Goal: Task Accomplishment & Management: Manage account settings

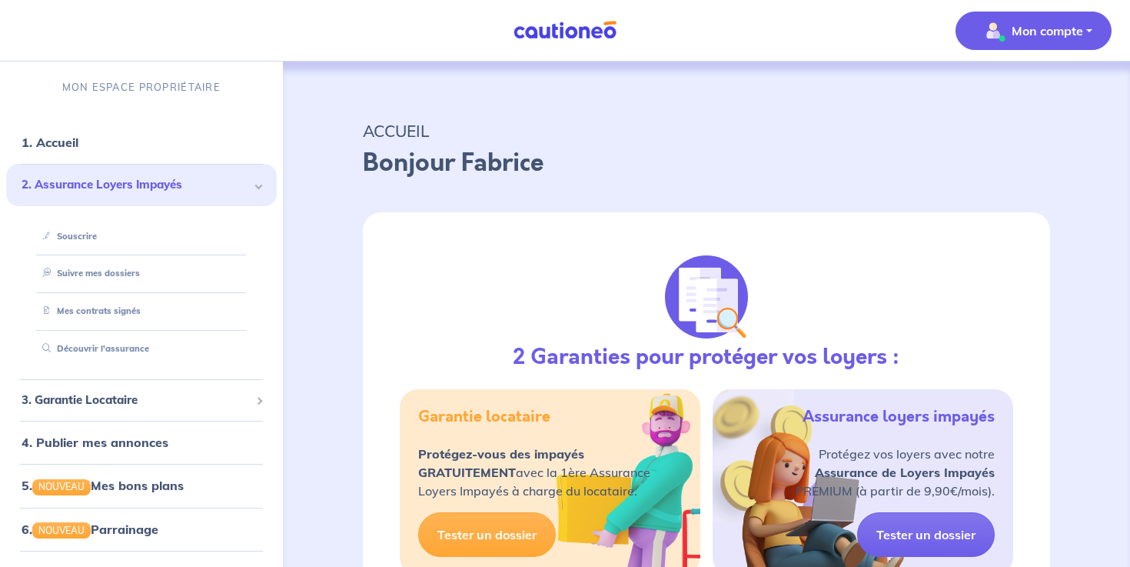
click at [1003, 31] on img "button" at bounding box center [993, 30] width 25 height 25
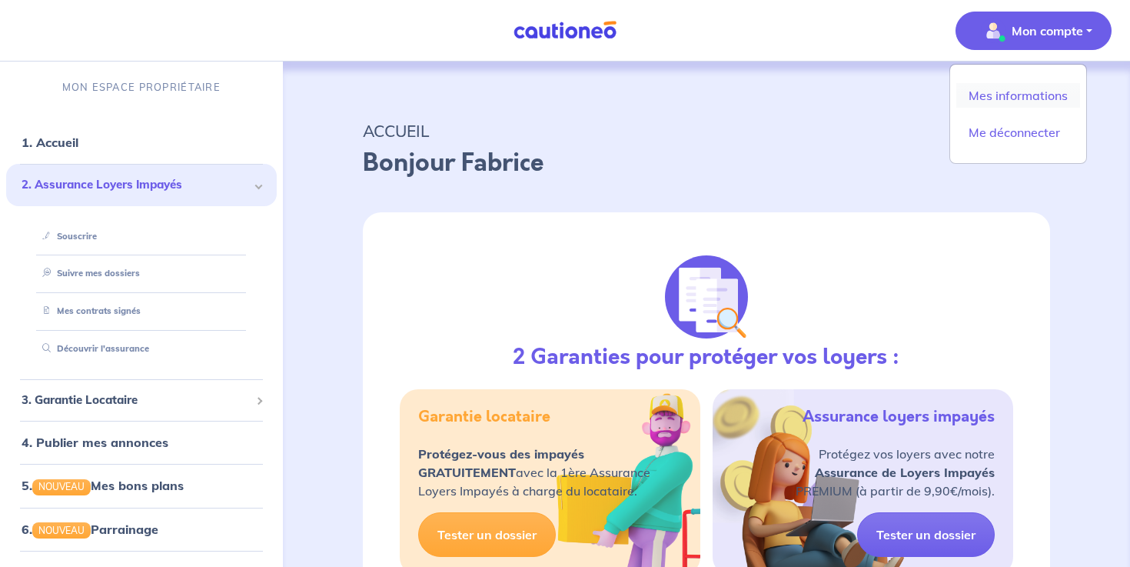
click at [1000, 97] on link "Mes informations" at bounding box center [1019, 95] width 124 height 25
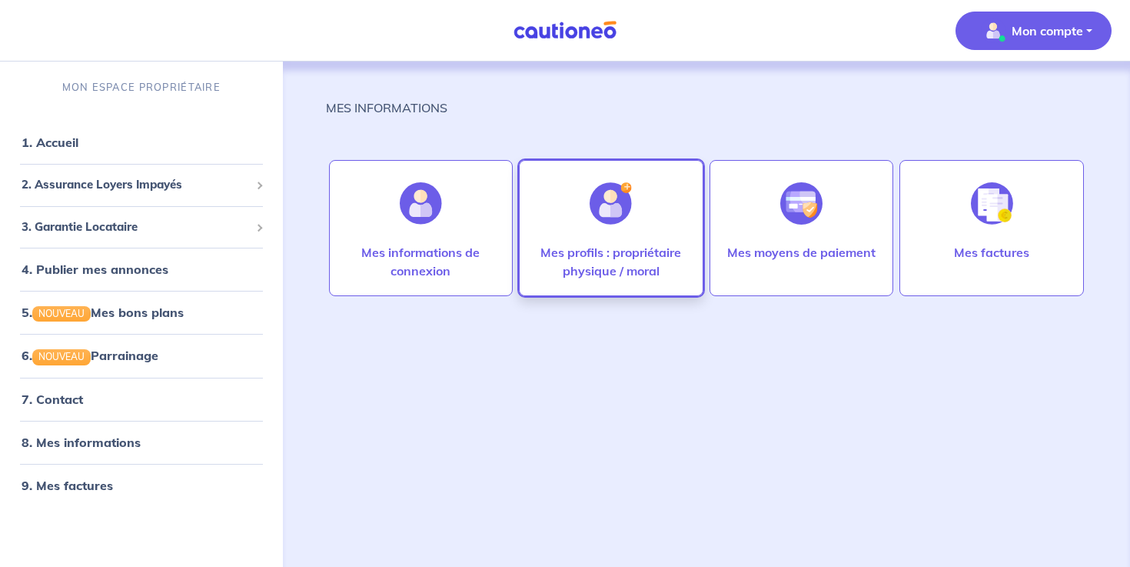
click at [644, 278] on p "Mes profils : propriétaire physique / moral" at bounding box center [611, 261] width 152 height 37
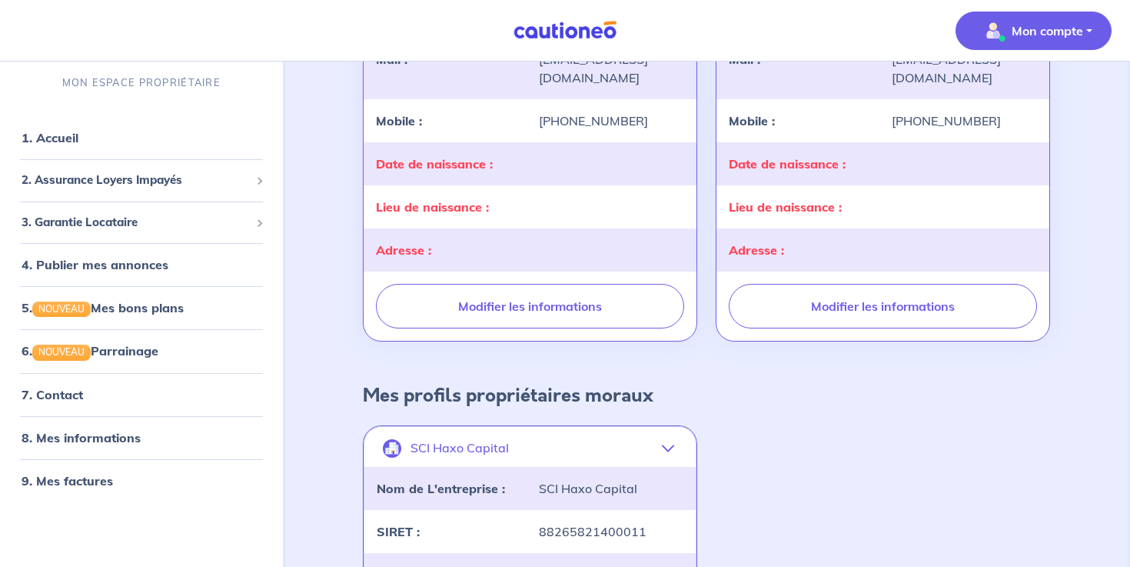
scroll to position [285, 0]
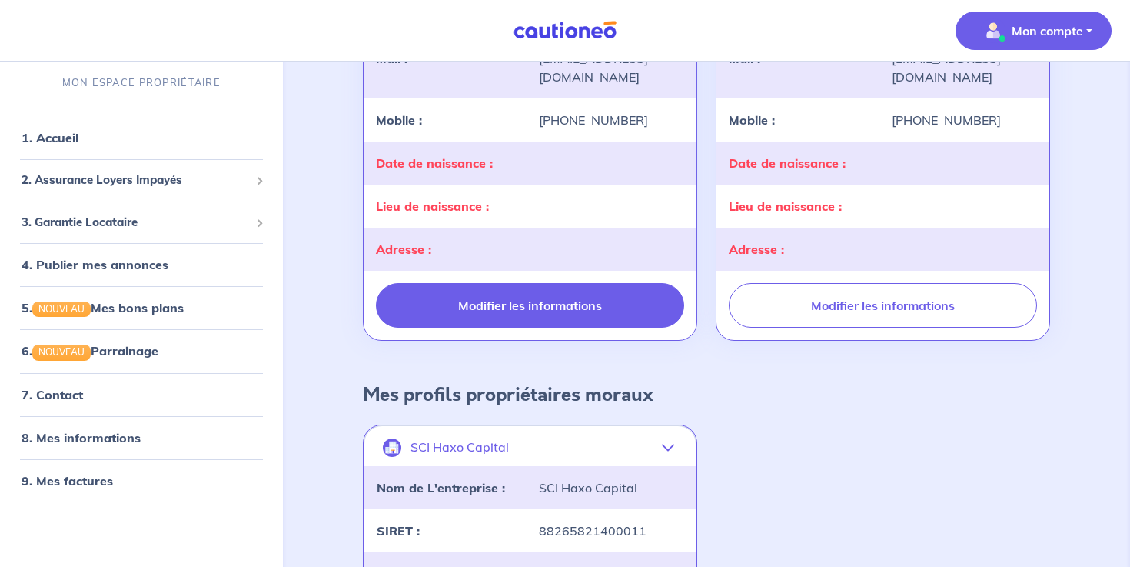
click at [536, 311] on button "Modifier les informations" at bounding box center [530, 305] width 308 height 45
select select "FR"
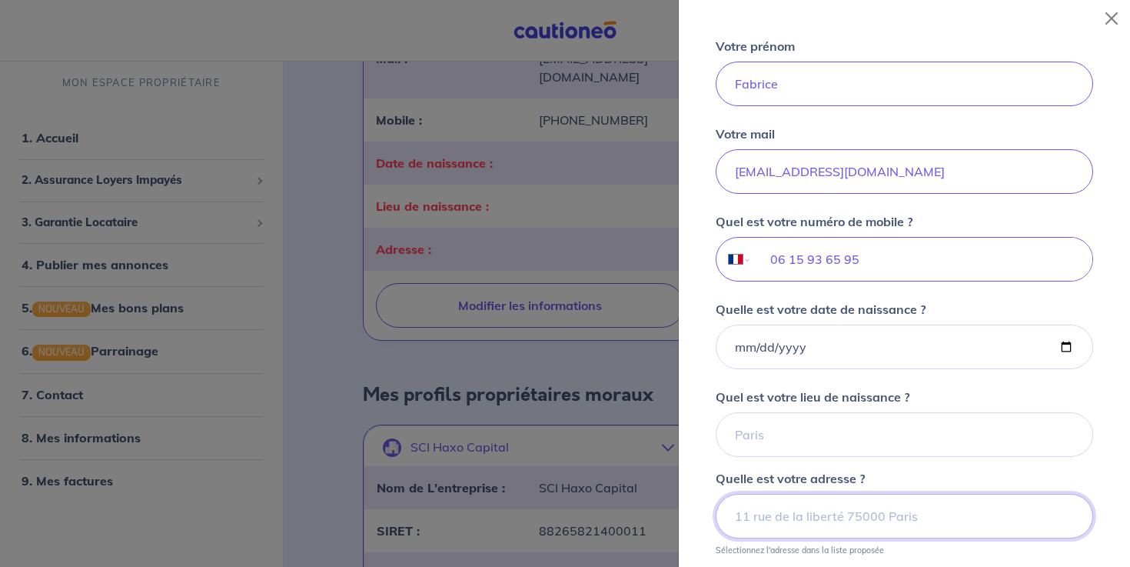
scroll to position [385, 0]
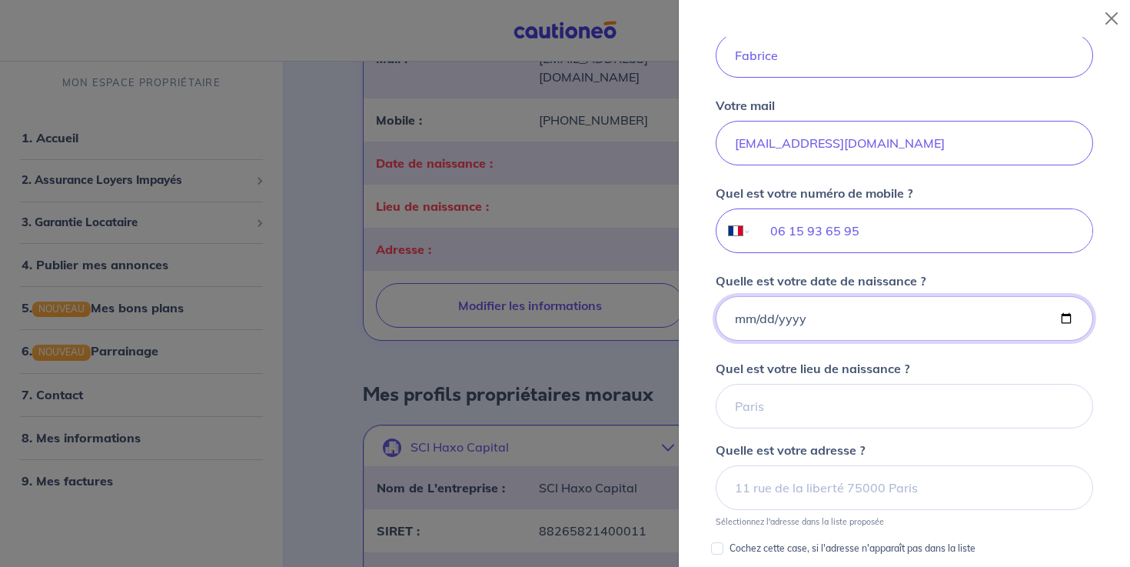
click at [834, 325] on input "Quelle est votre date de naissance ?" at bounding box center [905, 318] width 378 height 45
type input "[DATE]"
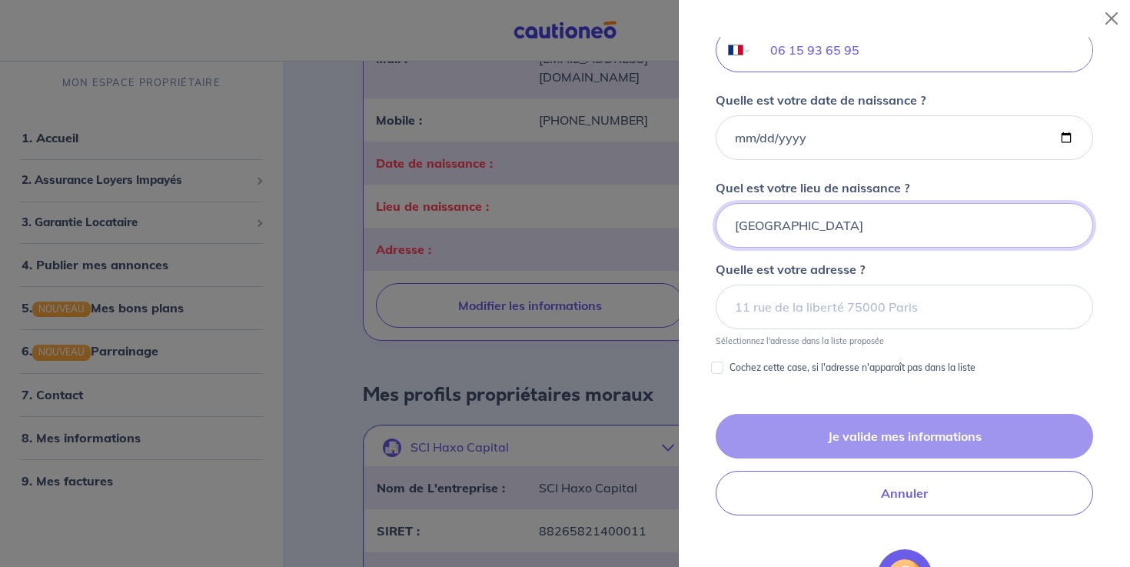
scroll to position [577, 0]
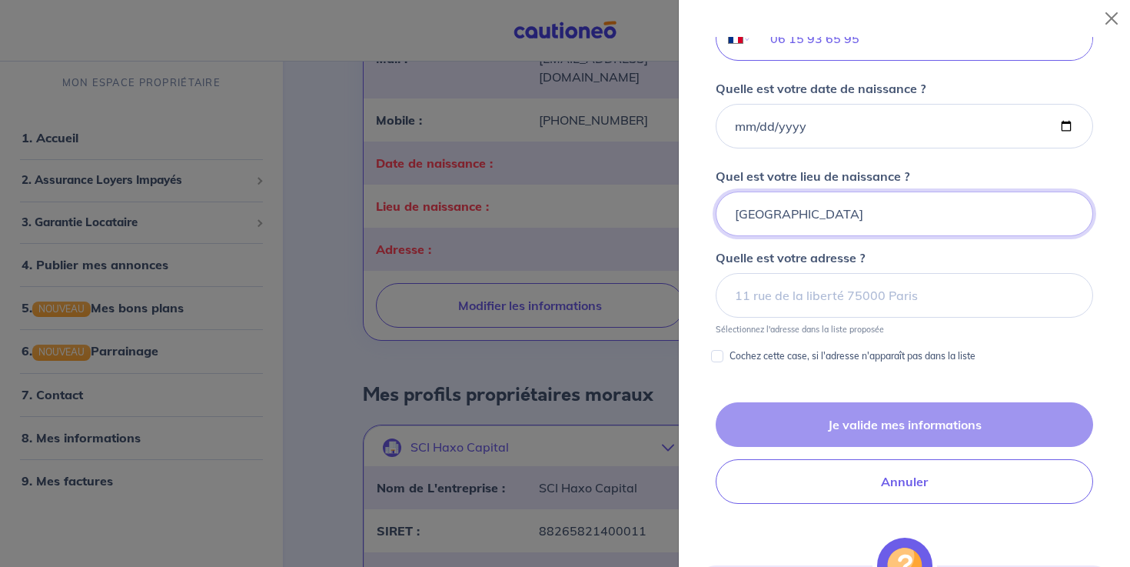
type input "[GEOGRAPHIC_DATA]"
click at [853, 294] on input at bounding box center [905, 295] width 378 height 45
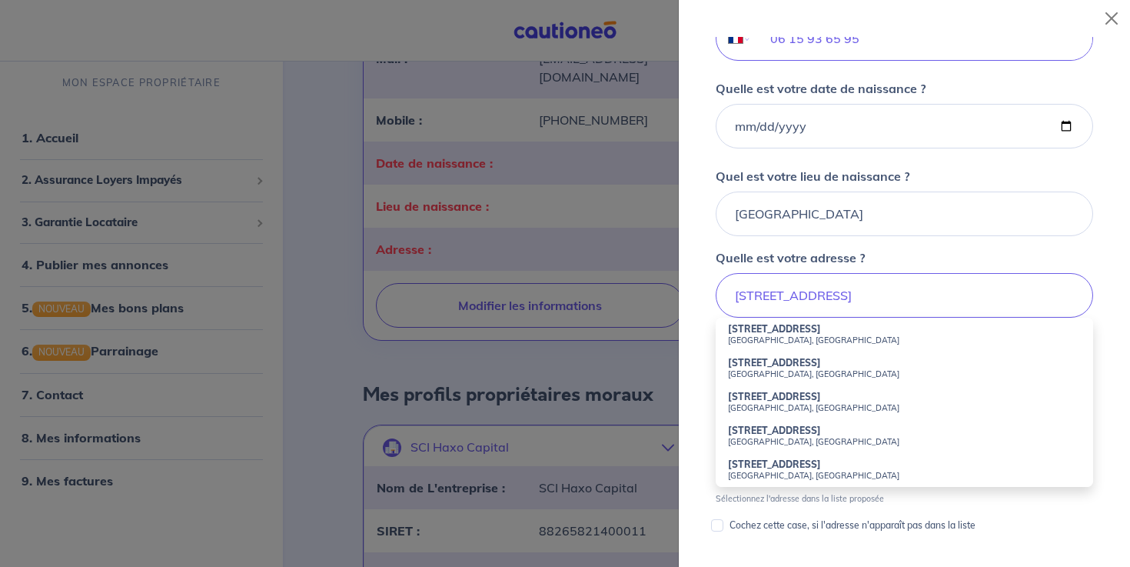
click at [758, 335] on small "[GEOGRAPHIC_DATA], [GEOGRAPHIC_DATA]" at bounding box center [904, 340] width 353 height 11
type input "[STREET_ADDRESS]"
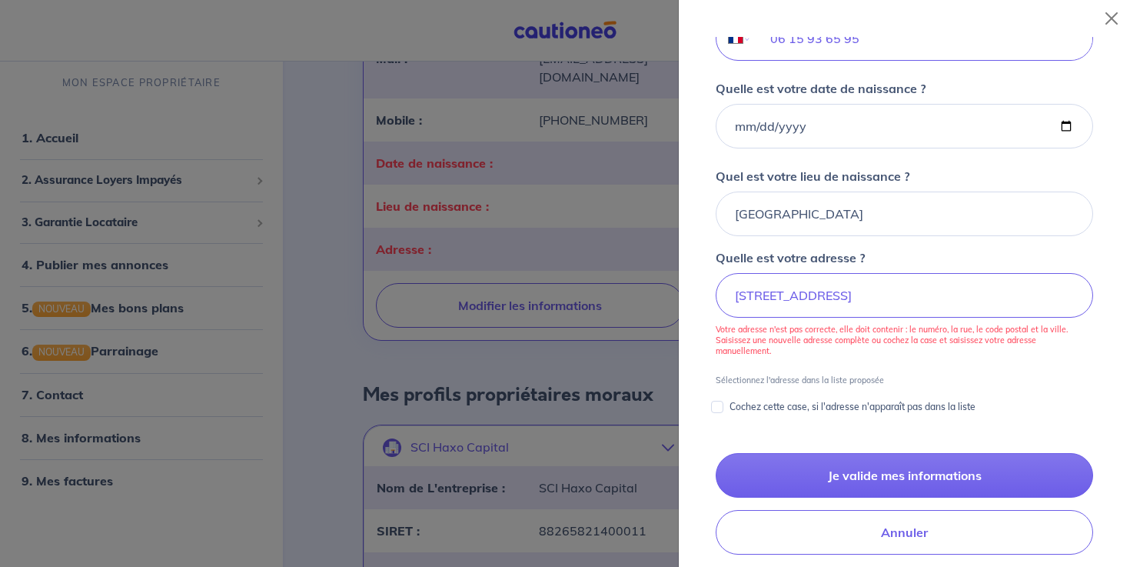
click at [763, 398] on p "Cochez cette case, si l'adresse n'apparaît pas dans la liste" at bounding box center [853, 407] width 246 height 18
click at [724, 401] on input "Cochez cette case, si l'adresse n'apparaît pas dans la liste" at bounding box center [717, 407] width 12 height 12
checkbox input "true"
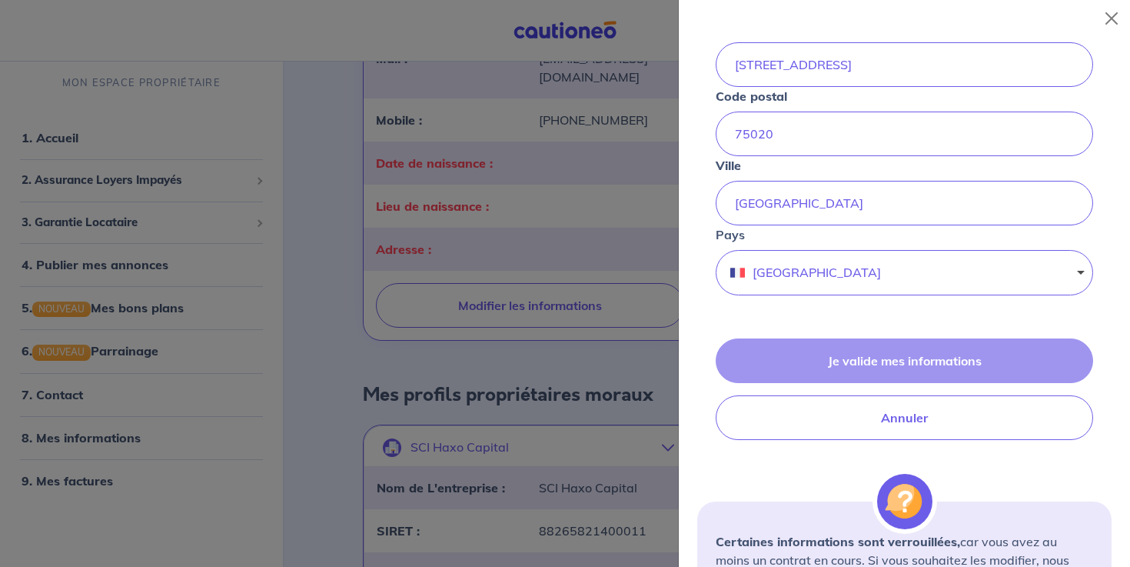
scroll to position [834, 0]
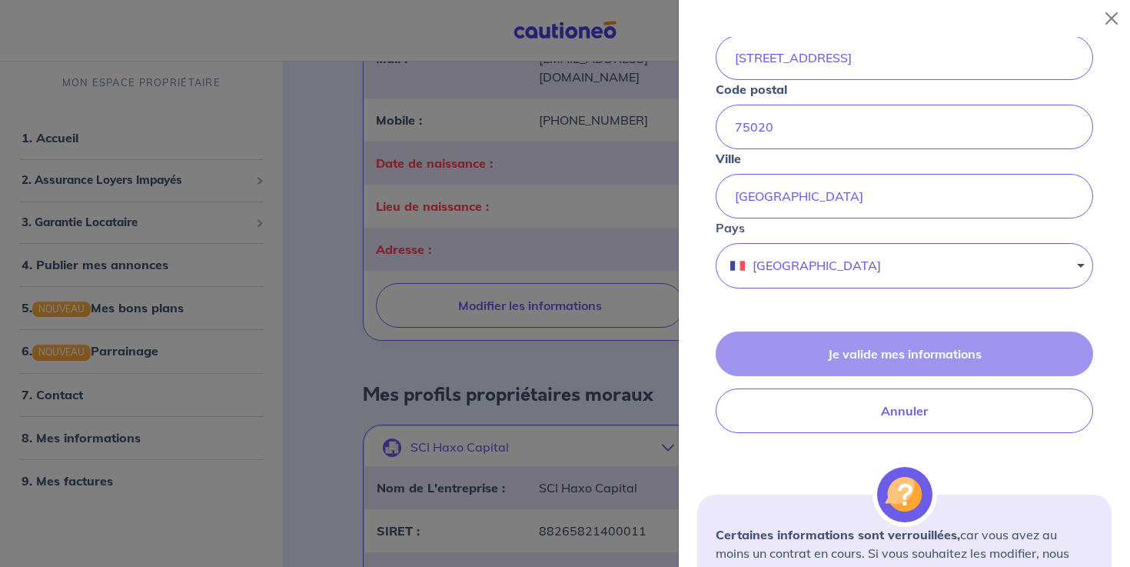
click at [904, 355] on div "Je valide mes informations Annuler" at bounding box center [905, 382] width 415 height 102
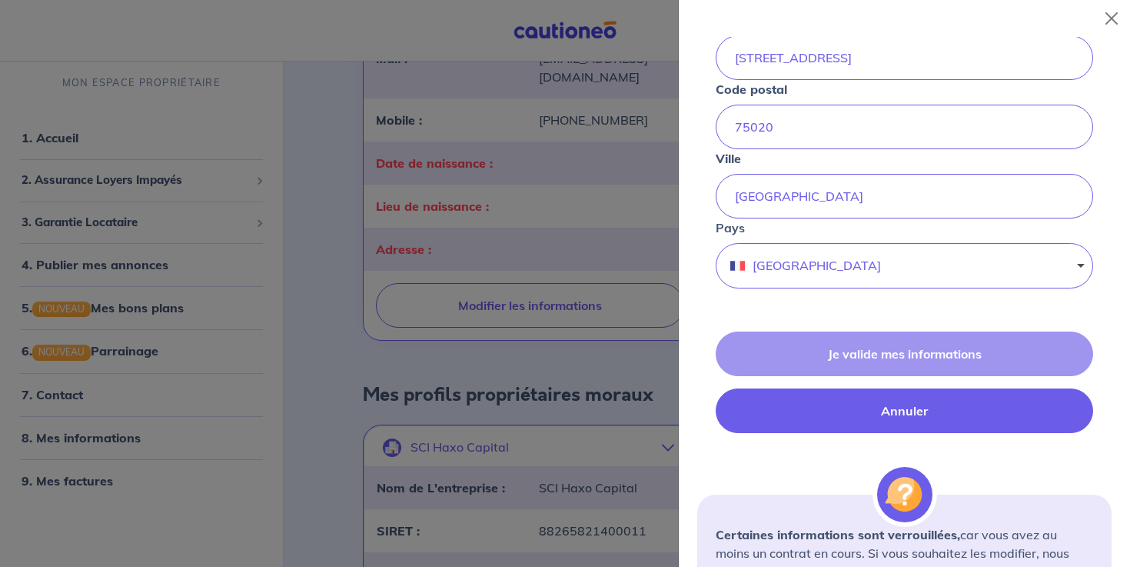
click at [910, 411] on button "Annuler" at bounding box center [905, 410] width 378 height 45
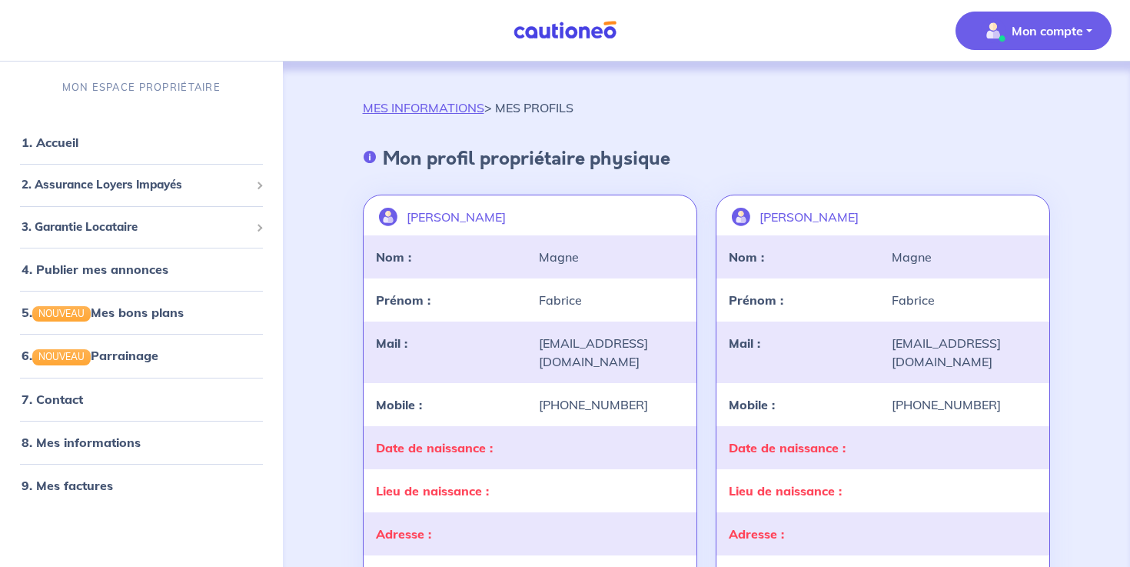
scroll to position [0, 0]
click at [612, 155] on h4 "Mon profil propriétaire physique" at bounding box center [527, 159] width 288 height 22
click at [691, 123] on div "MES INFORMATIONS > MES PROFILS" at bounding box center [707, 113] width 688 height 31
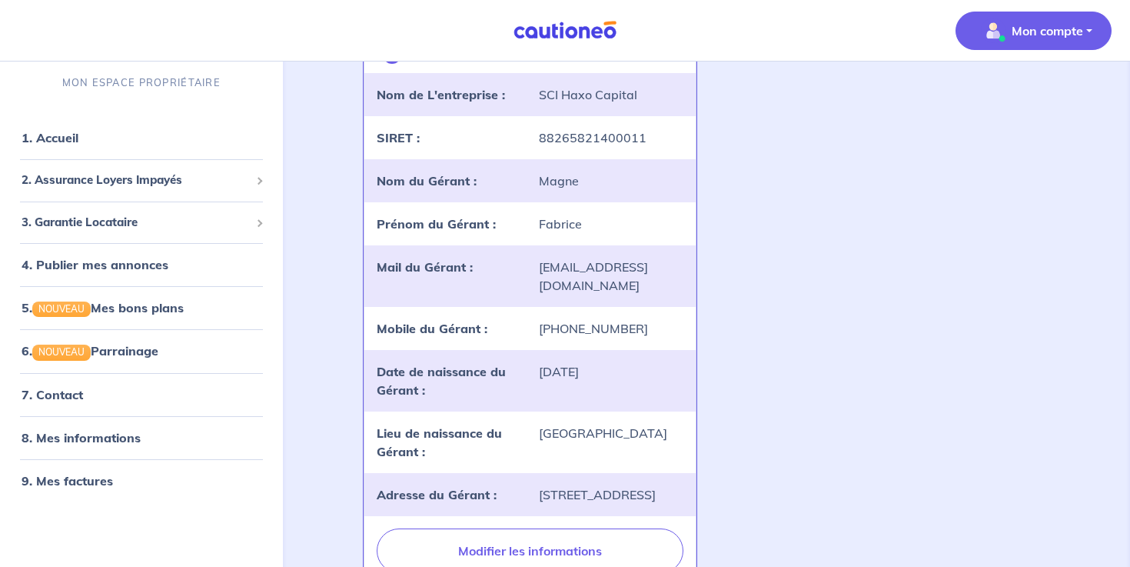
scroll to position [668, 0]
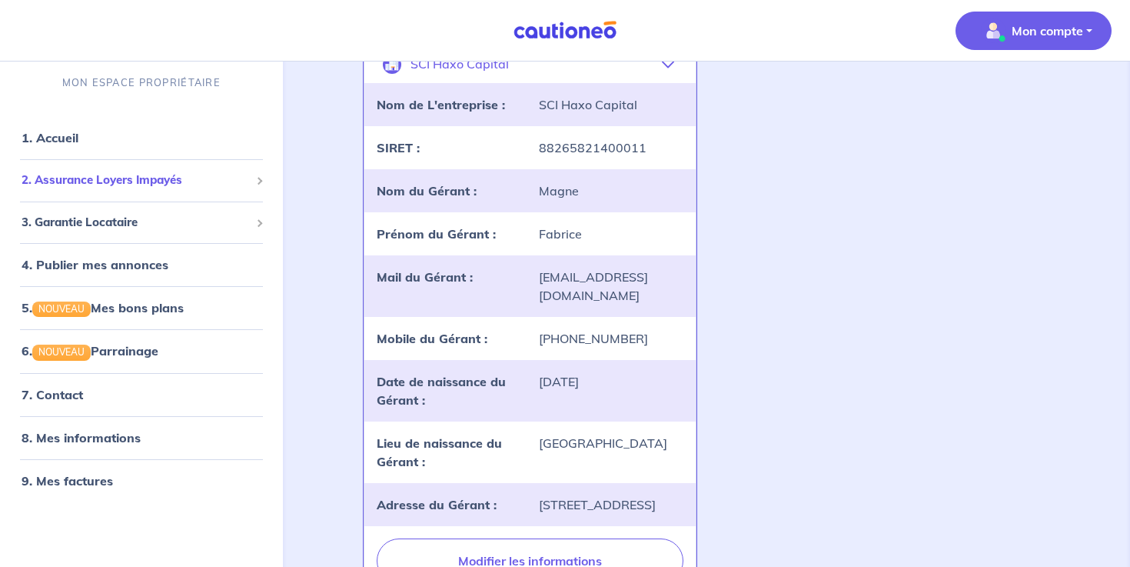
click at [136, 173] on span "2. Assurance Loyers Impayés" at bounding box center [136, 180] width 228 height 18
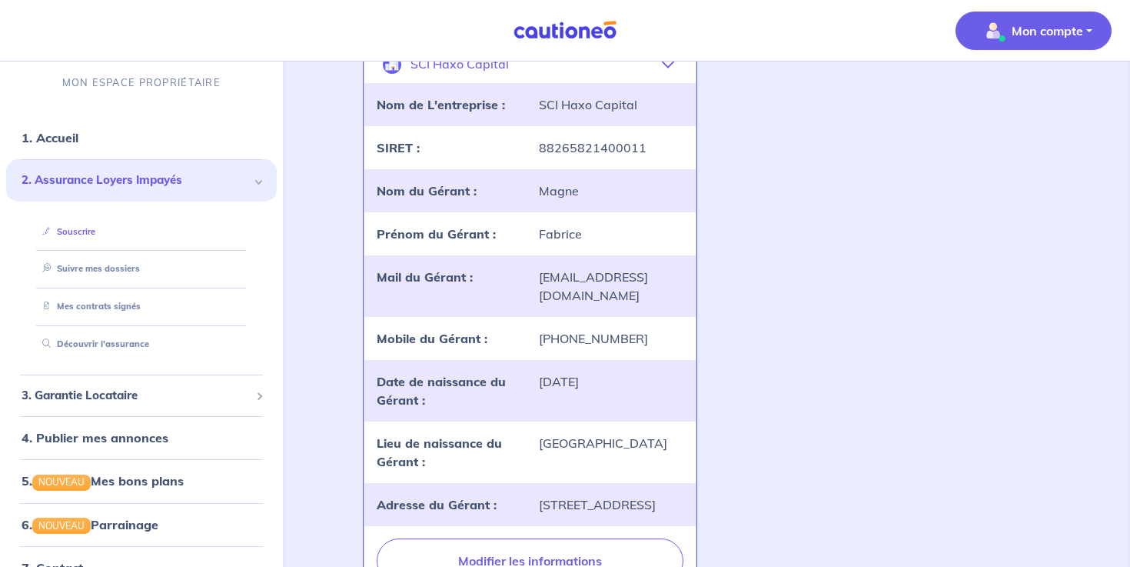
click at [93, 235] on link "Souscrire" at bounding box center [65, 230] width 59 height 11
